Goal: Task Accomplishment & Management: Complete application form

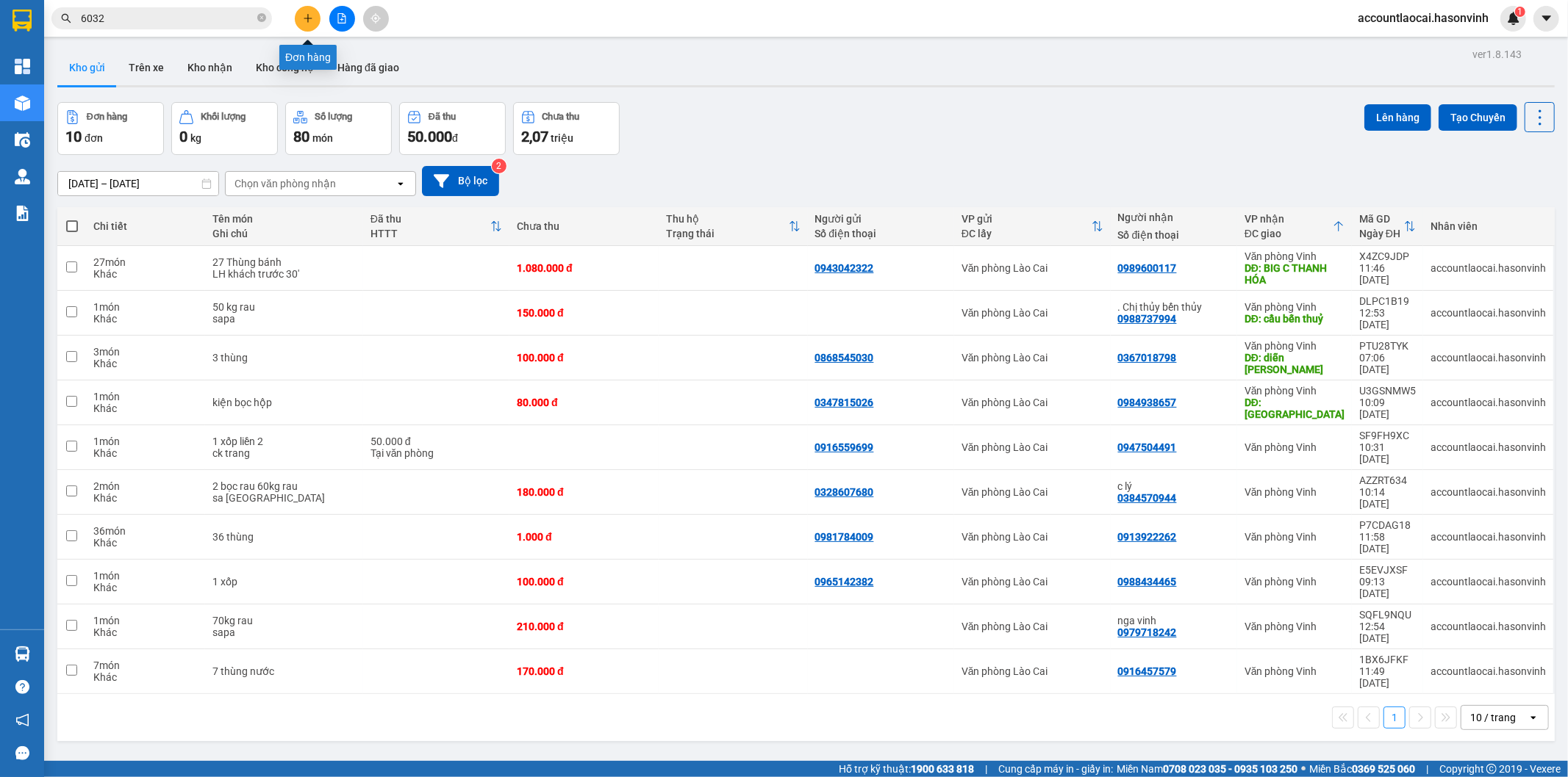
click at [314, 10] on button at bounding box center [307, 18] width 25 height 25
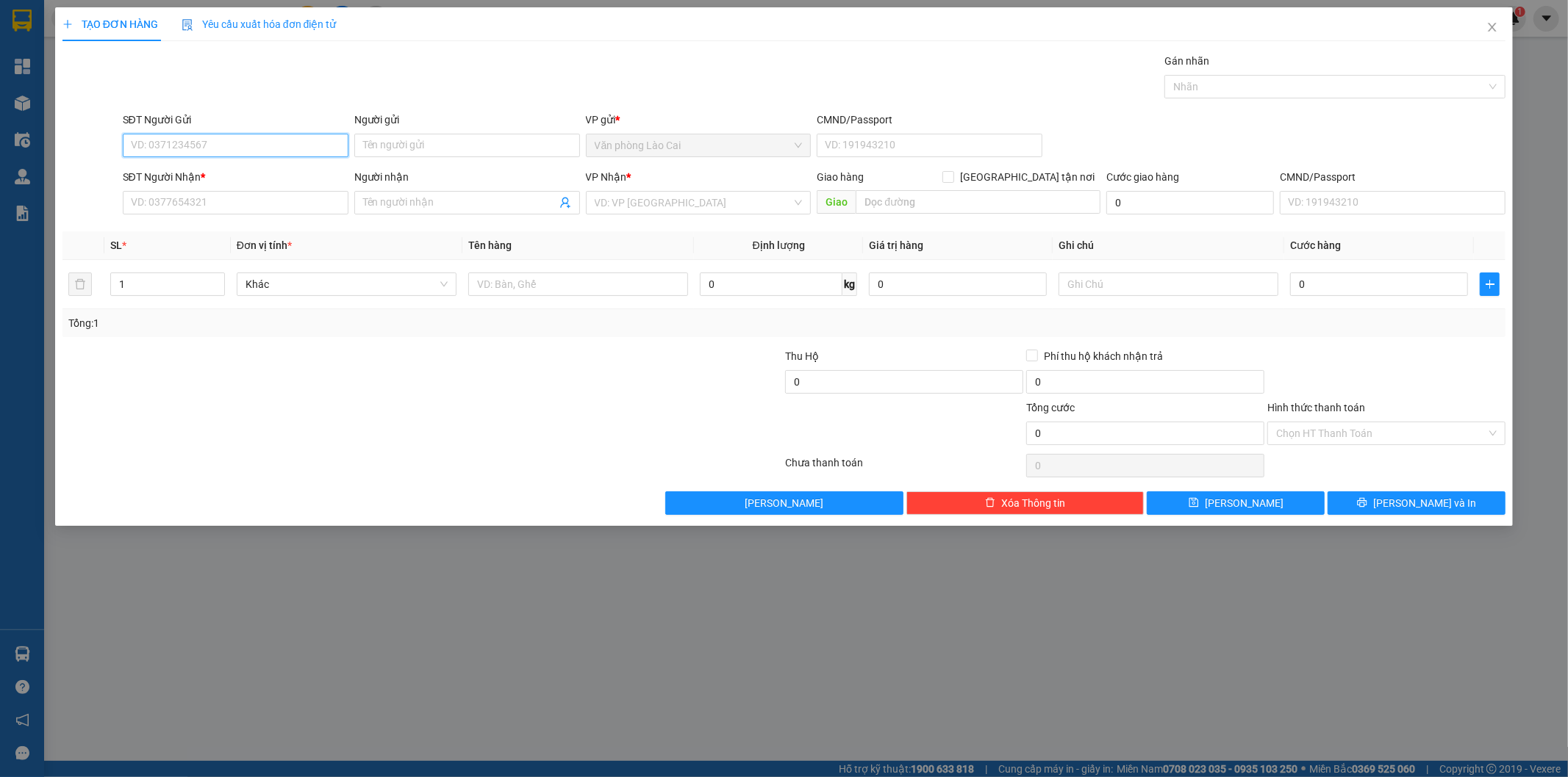
click at [272, 148] on input "SĐT Người Gửi" at bounding box center [236, 145] width 226 height 23
click at [269, 164] on div "0964202345" at bounding box center [236, 175] width 226 height 23
type input "0964202345"
type input "0964808677"
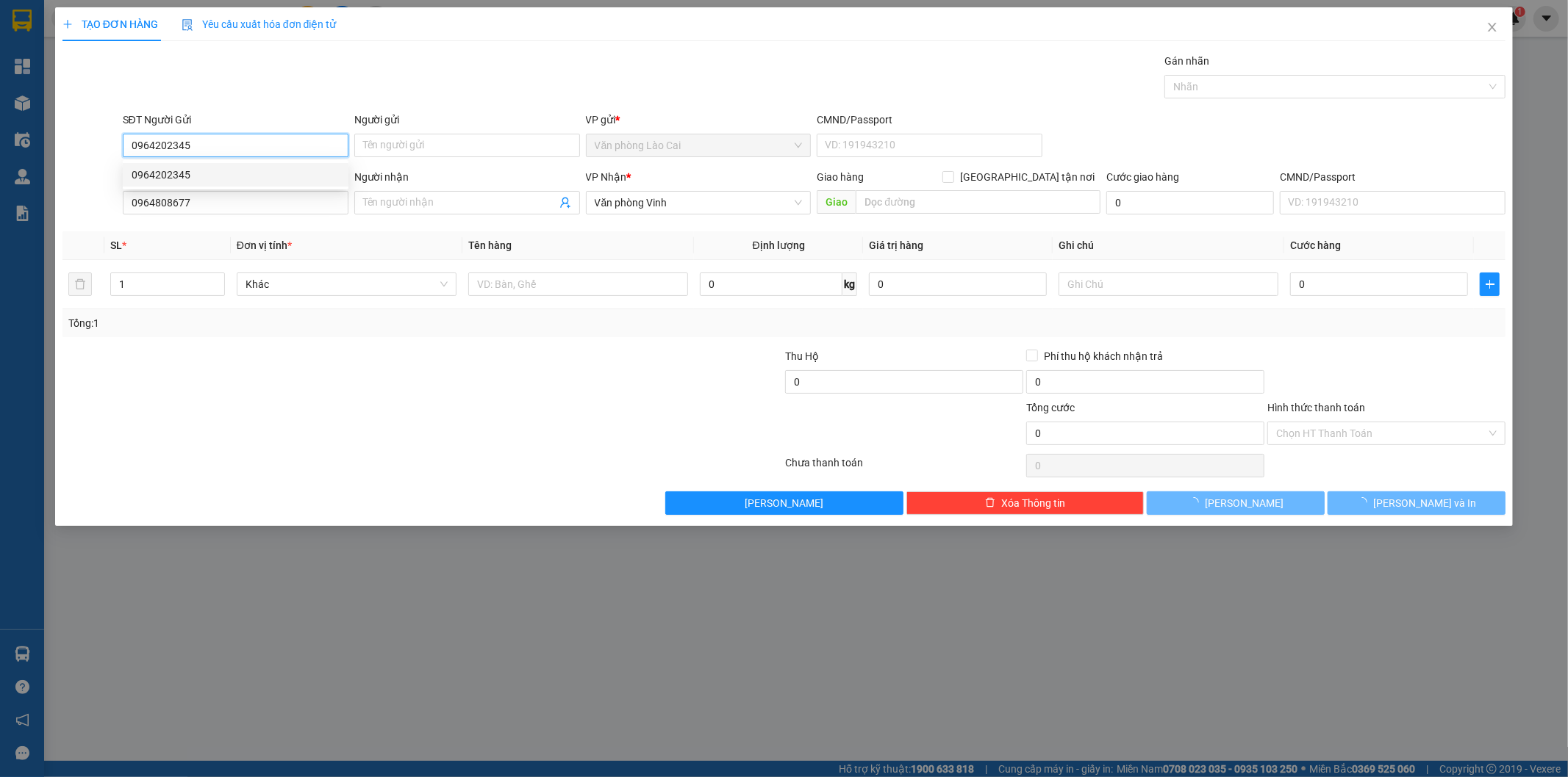
type input "250.000"
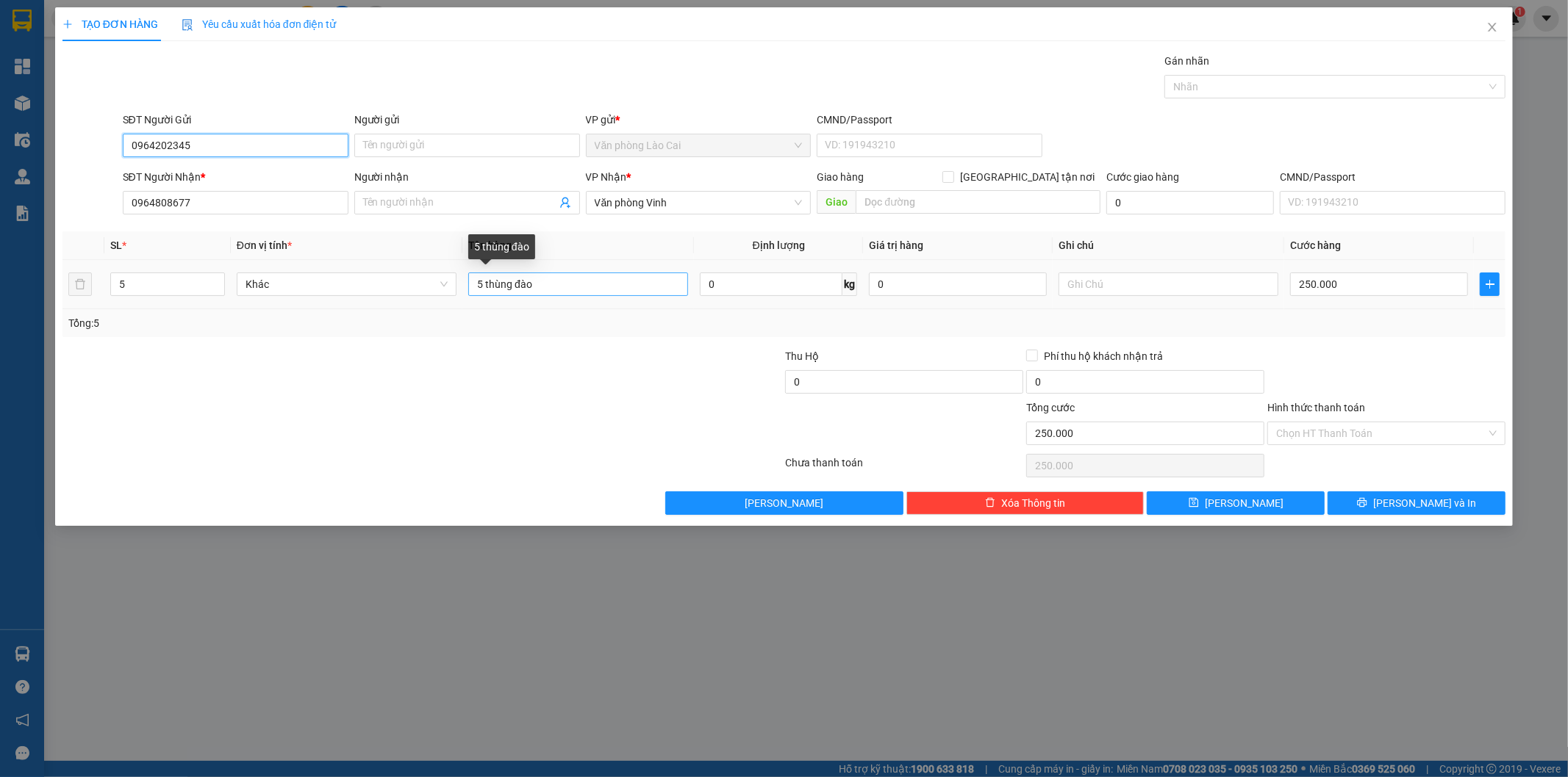
type input "0964202345"
drag, startPoint x: 570, startPoint y: 283, endPoint x: 409, endPoint y: 281, distance: 161.0
click at [409, 281] on tr "5 Khác 5 thùng đào 0 kg 0 250.000" at bounding box center [784, 285] width 1444 height 49
type input "7 thùng đào+ 5 xốp"
click at [143, 285] on input "5" at bounding box center [167, 284] width 113 height 22
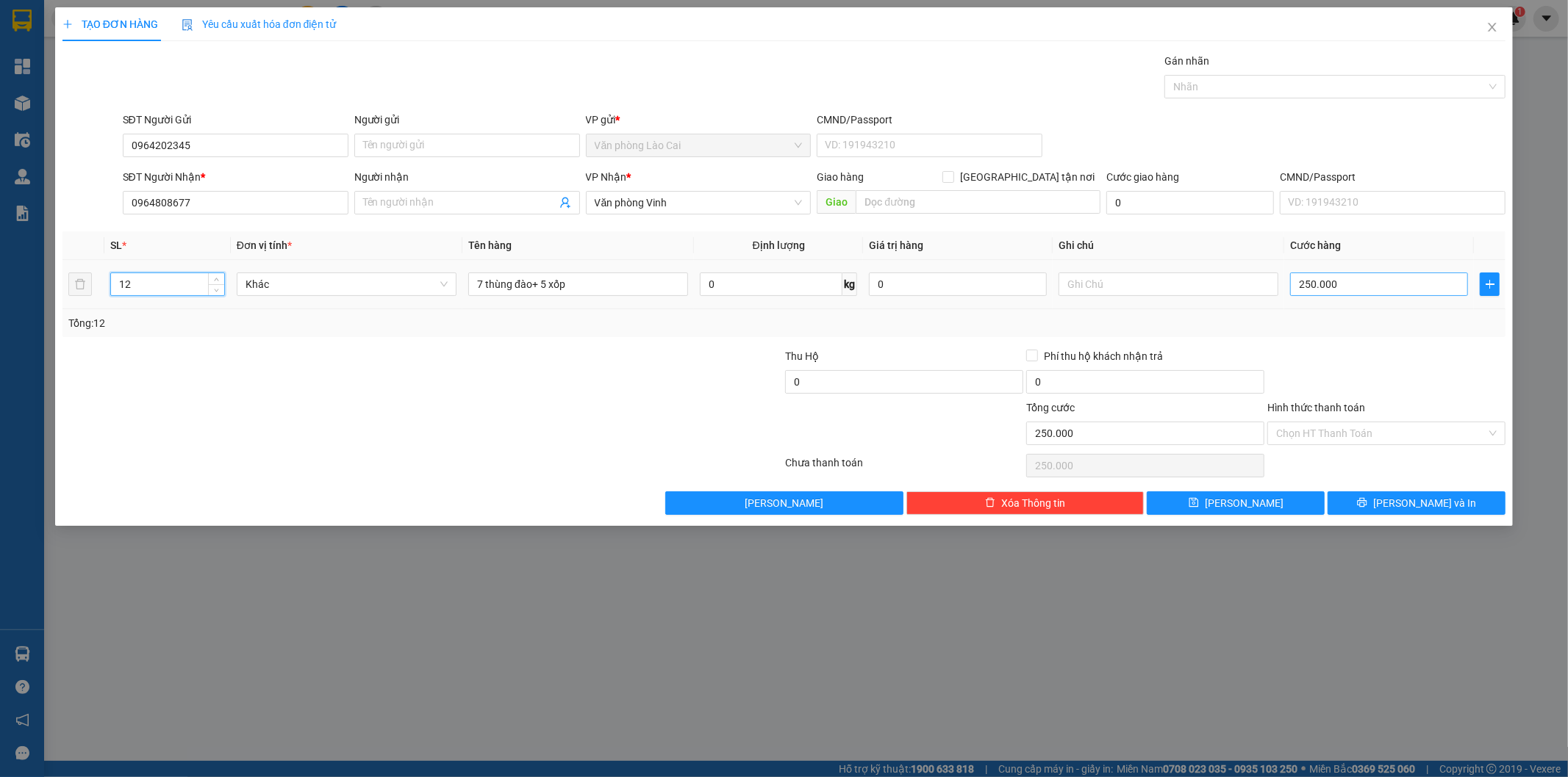
type input "12"
click at [1318, 282] on input "250.000" at bounding box center [1378, 284] width 178 height 23
type input "6"
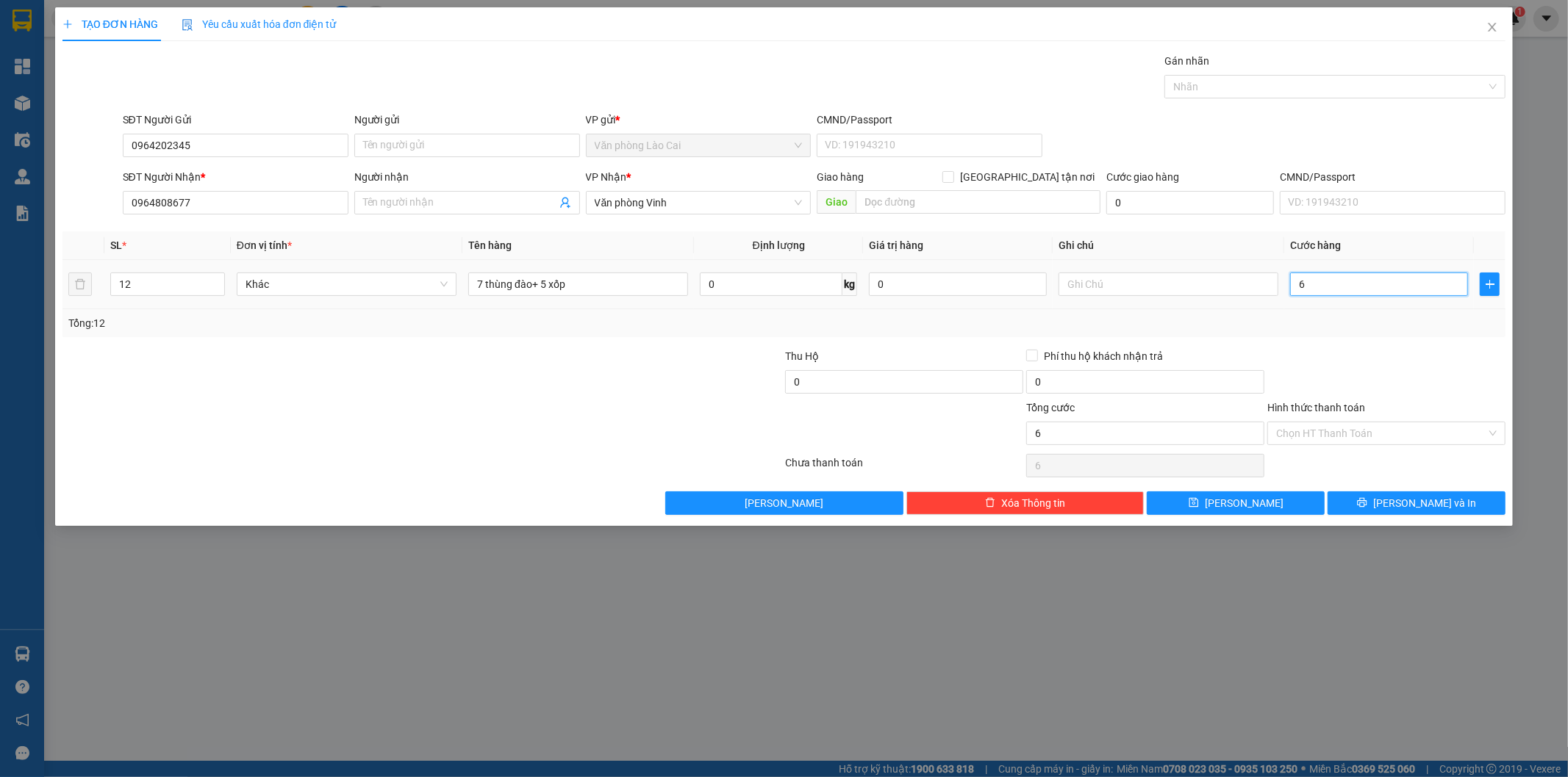
type input "62"
type input "620"
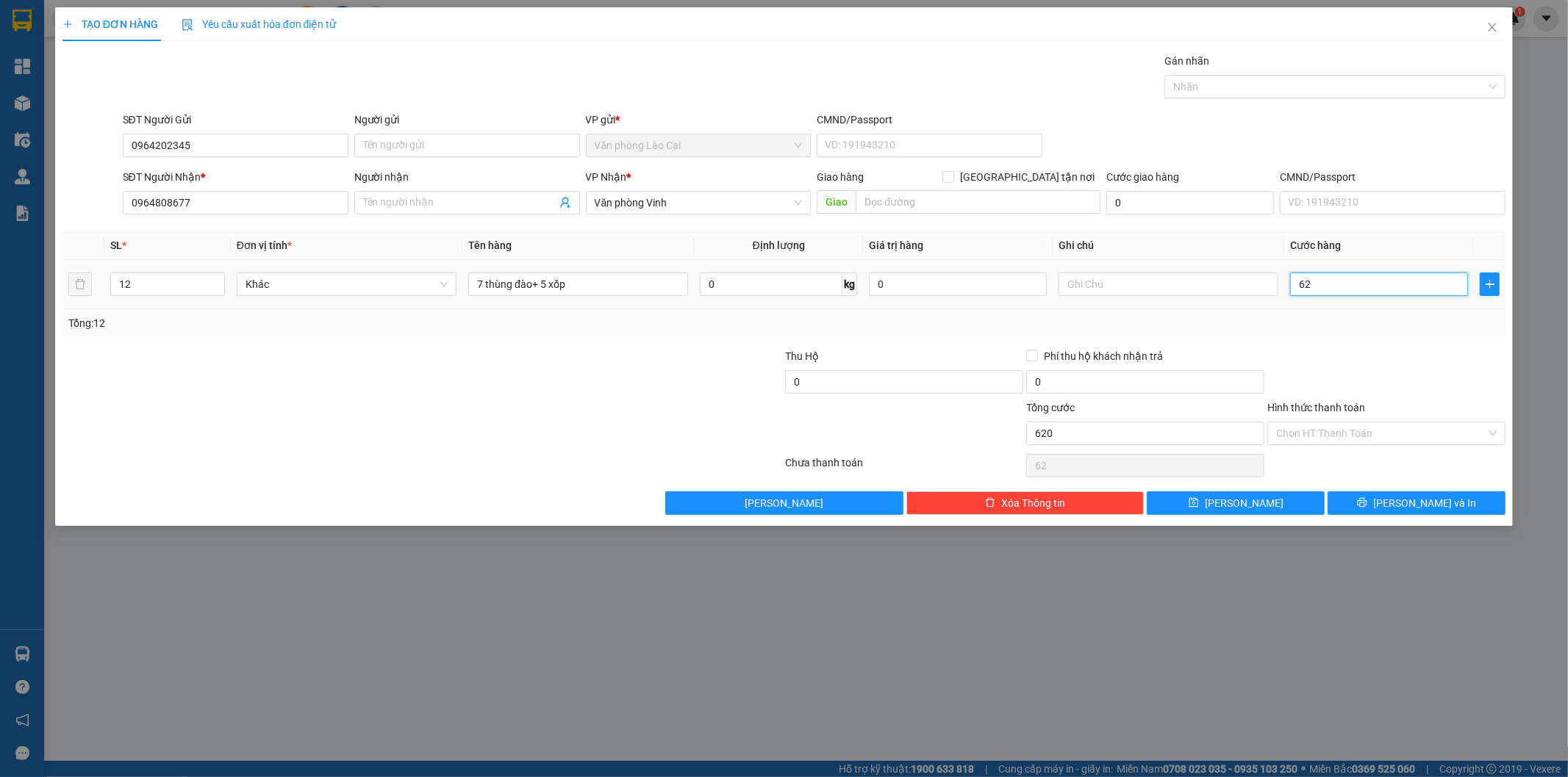
type input "620"
type input "6.200"
type input "62.000"
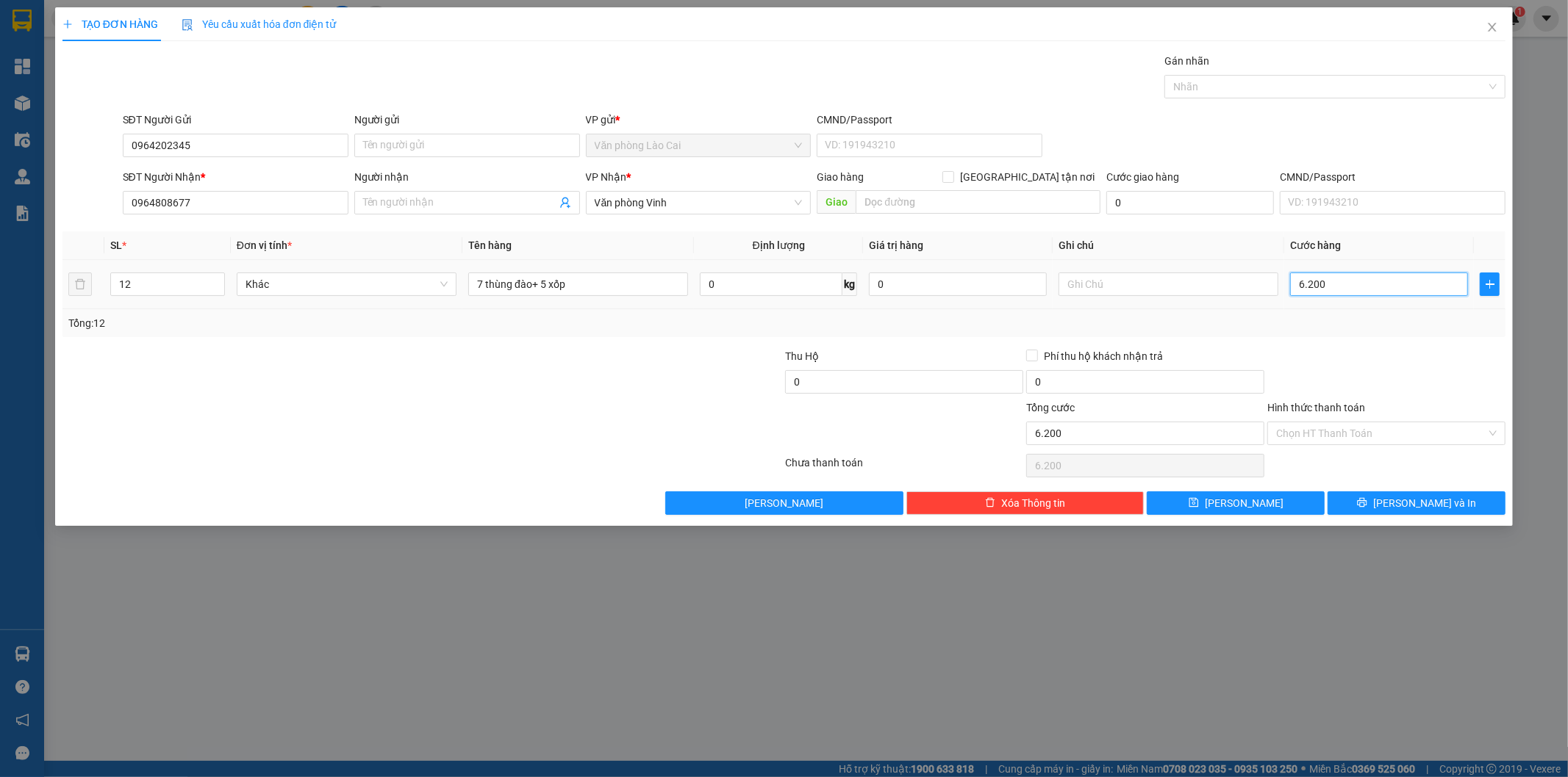
type input "62.000"
type input "620.000"
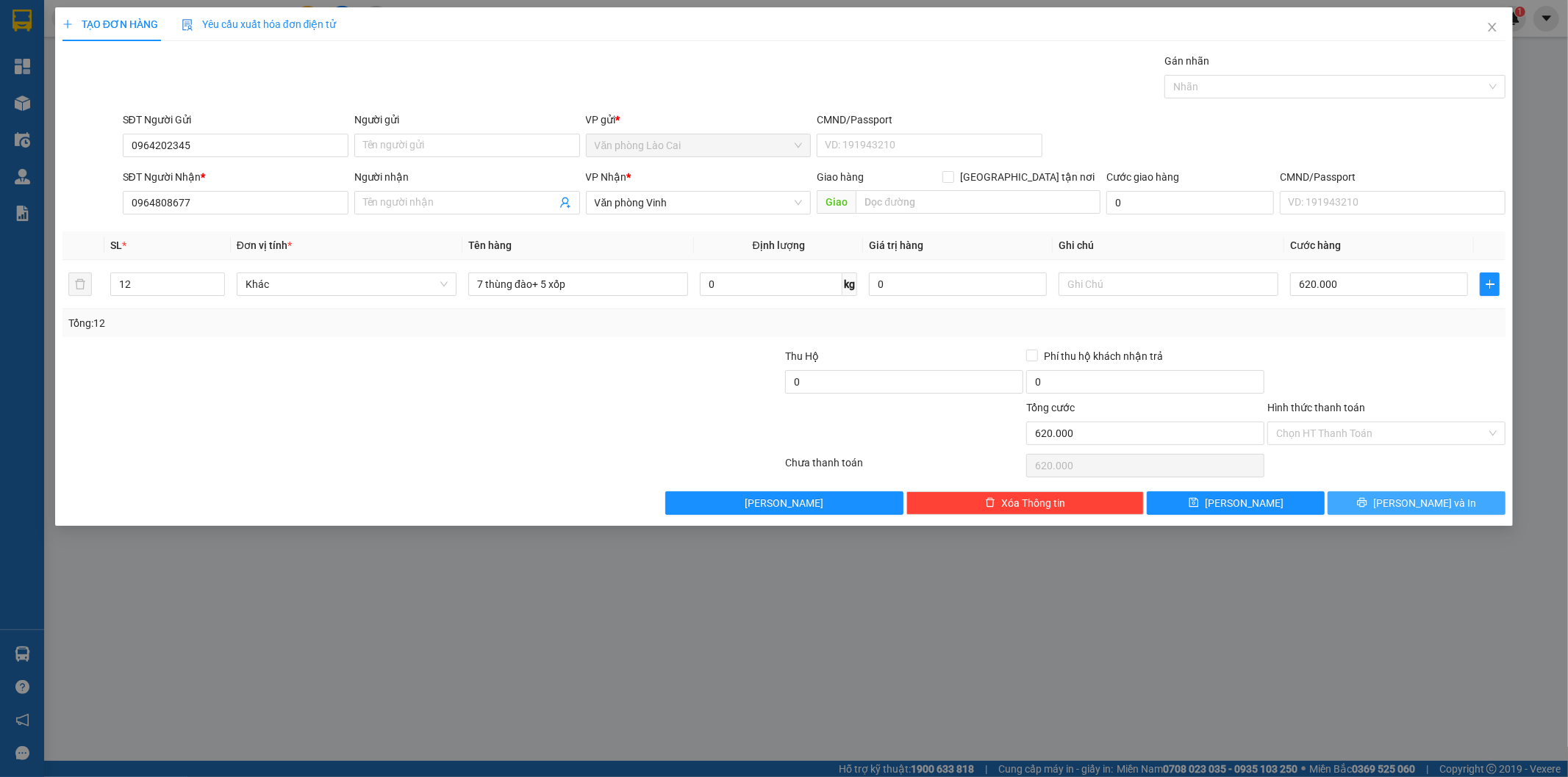
click at [1438, 497] on span "[PERSON_NAME] và In" at bounding box center [1424, 503] width 102 height 16
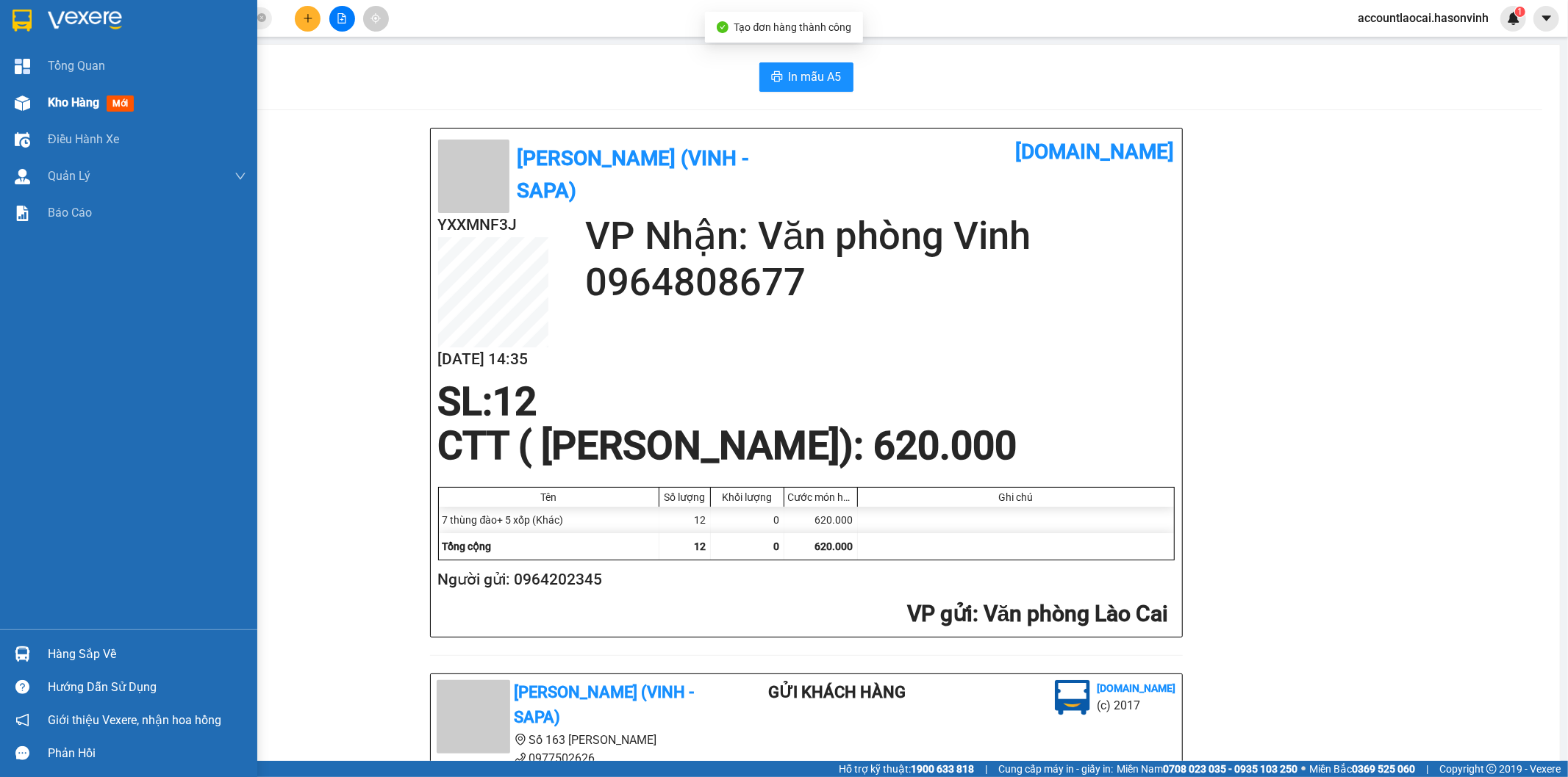
click at [117, 97] on span "mới" at bounding box center [119, 103] width 27 height 16
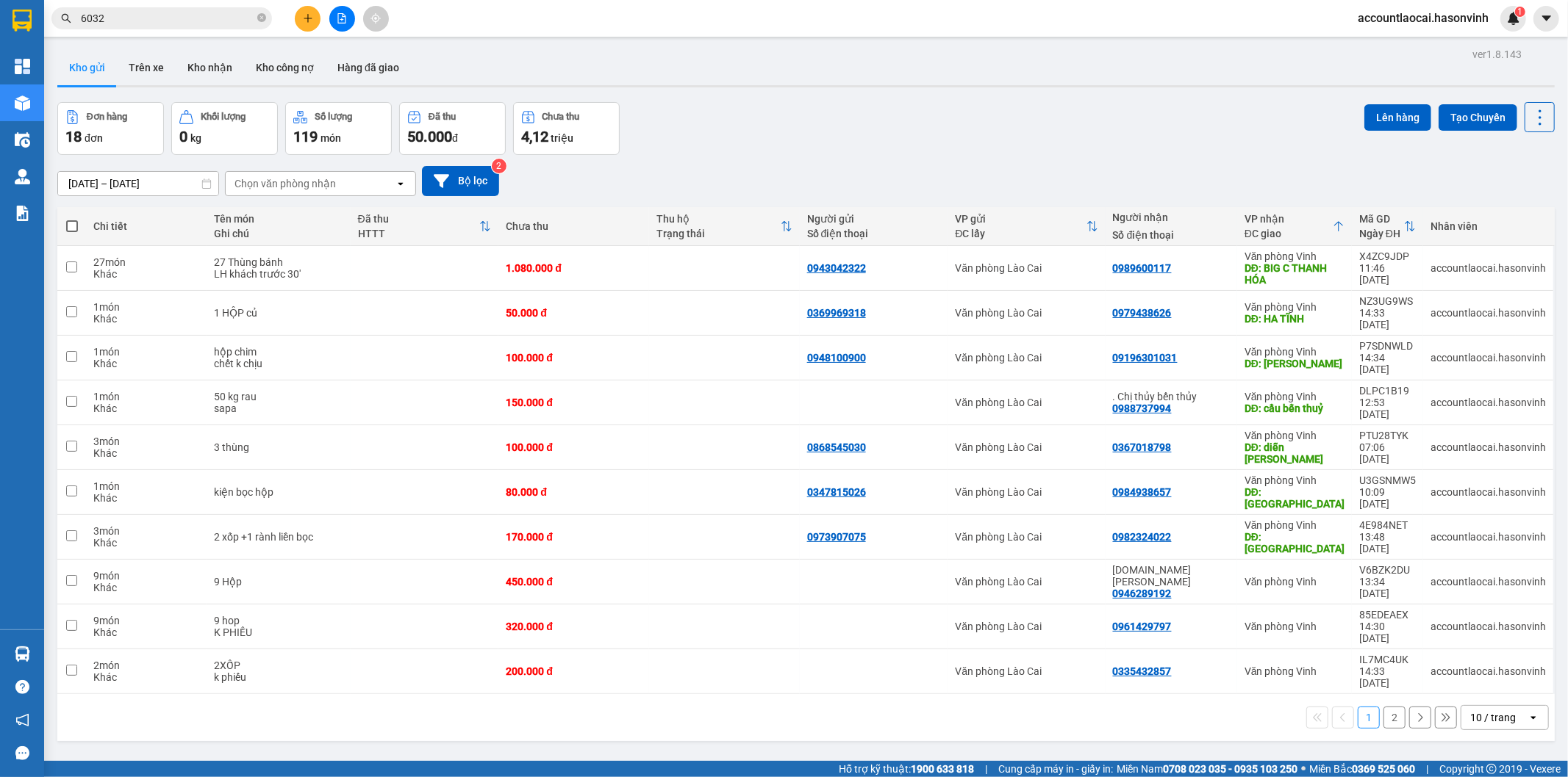
click at [1384, 707] on button "2" at bounding box center [1394, 717] width 22 height 22
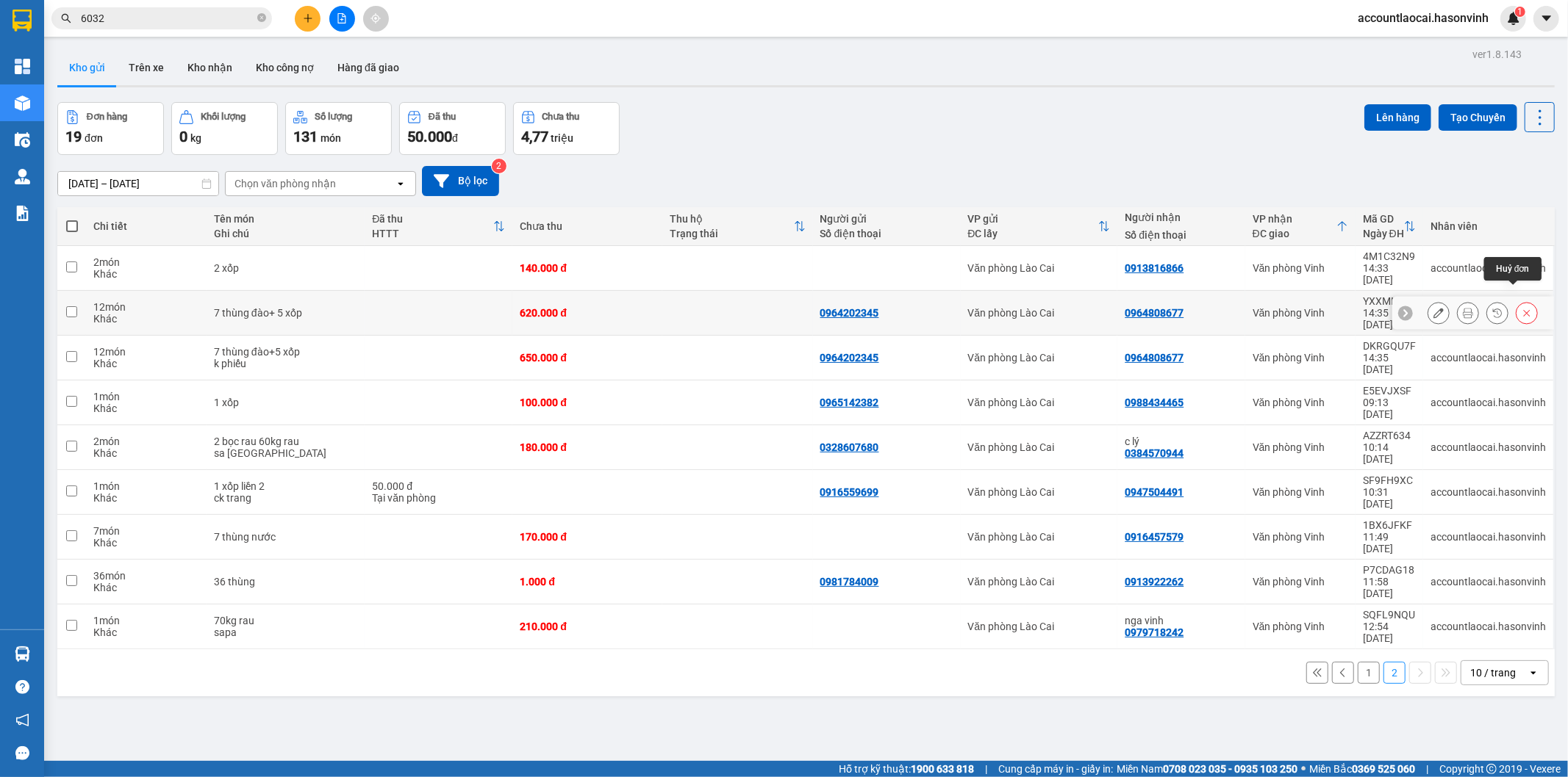
click at [1522, 308] on icon at bounding box center [1527, 313] width 10 height 10
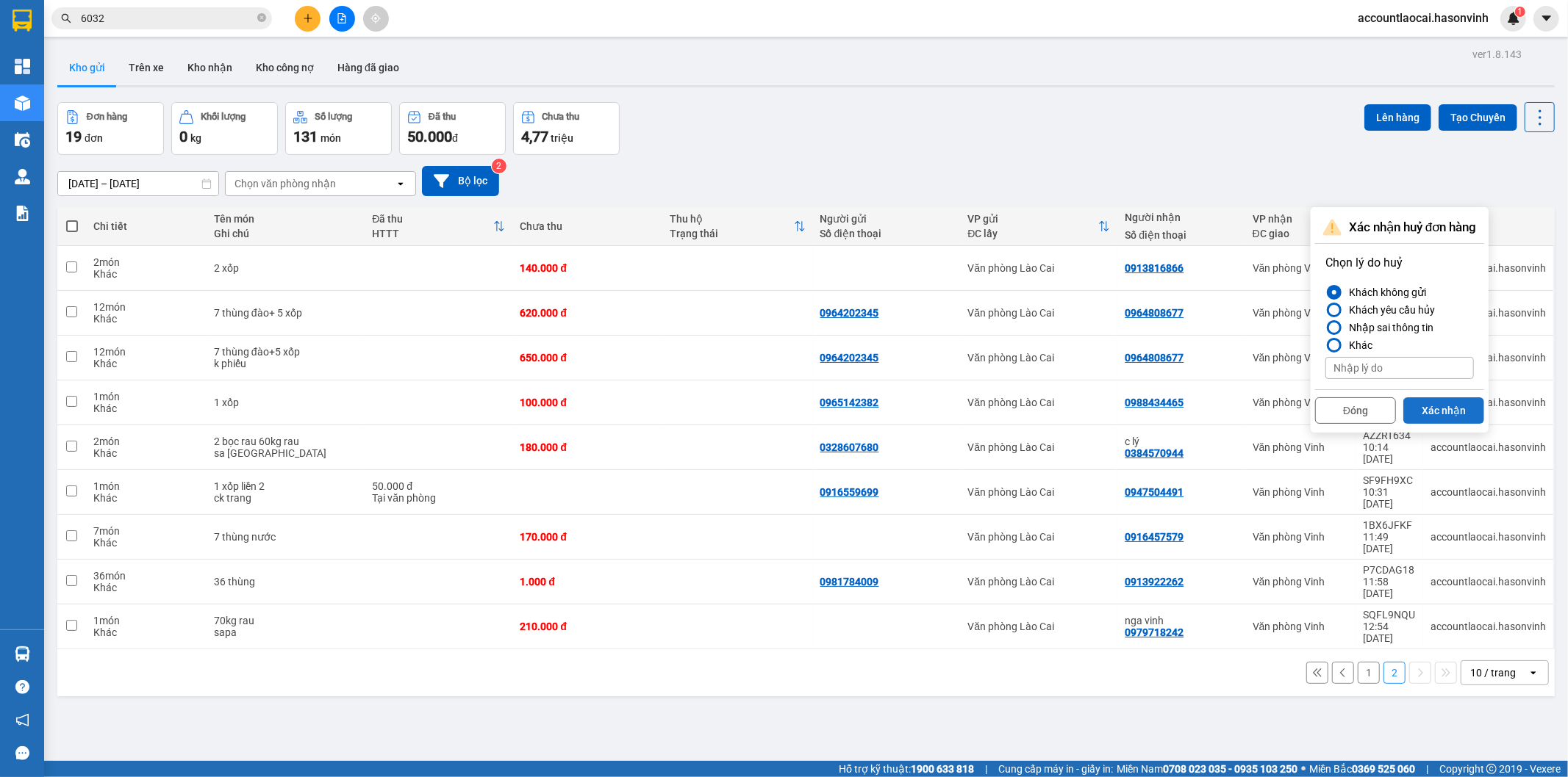
click at [1449, 412] on button "Xác nhận" at bounding box center [1444, 411] width 81 height 26
